Goal: Task Accomplishment & Management: Use online tool/utility

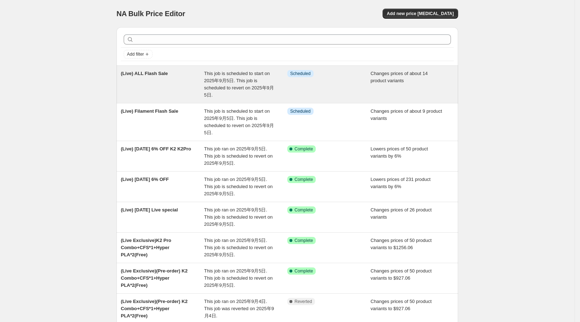
click at [177, 69] on div "(Live) ALL Flash Sale This job is scheduled to start on 2025年9月5日. This job is …" at bounding box center [286, 84] width 341 height 37
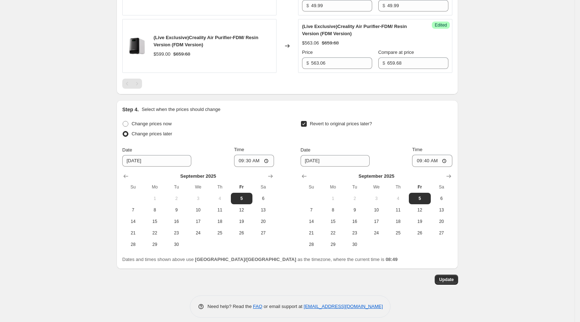
scroll to position [1044, 0]
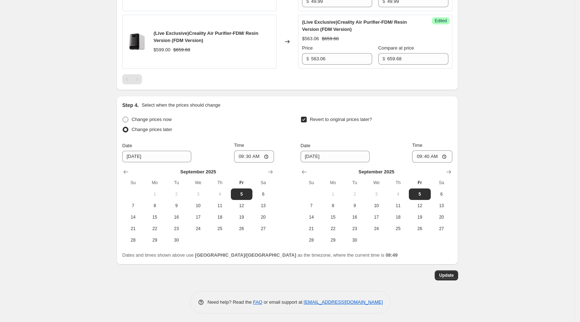
click at [156, 120] on span "Change prices now" at bounding box center [152, 119] width 40 height 5
click at [123, 117] on input "Change prices now" at bounding box center [123, 117] width 0 height 0
radio input "true"
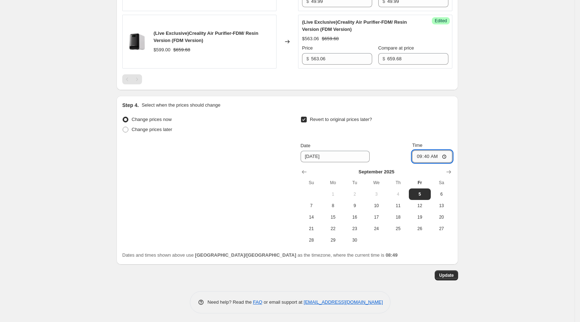
click at [429, 153] on input "09:40" at bounding box center [432, 157] width 40 height 12
type input "08:40"
type input "09:00"
click at [446, 276] on button "Update" at bounding box center [446, 276] width 23 height 10
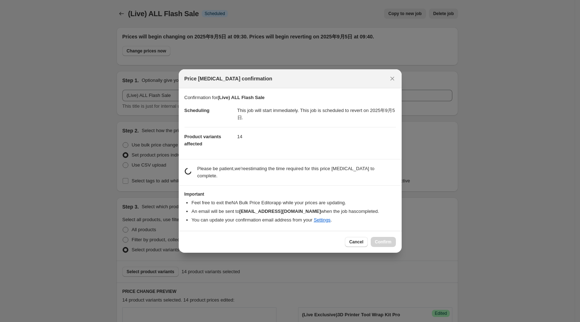
scroll to position [0, 0]
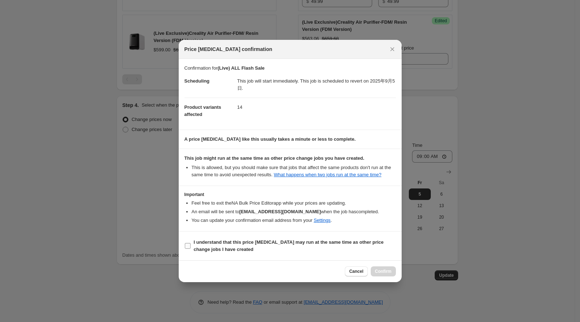
click at [219, 243] on b "I understand that this price [MEDICAL_DATA] may run at the same time as other p…" at bounding box center [289, 246] width 190 height 13
click at [190, 243] on input "I understand that this price [MEDICAL_DATA] may run at the same time as other p…" at bounding box center [188, 246] width 6 height 6
checkbox input "true"
click at [376, 269] on span "Confirm" at bounding box center [383, 272] width 17 height 6
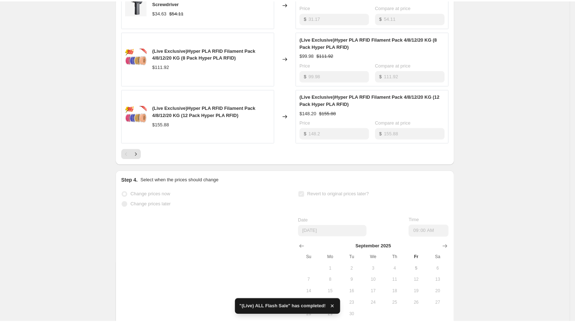
scroll to position [520, 0]
